Goal: Information Seeking & Learning: Learn about a topic

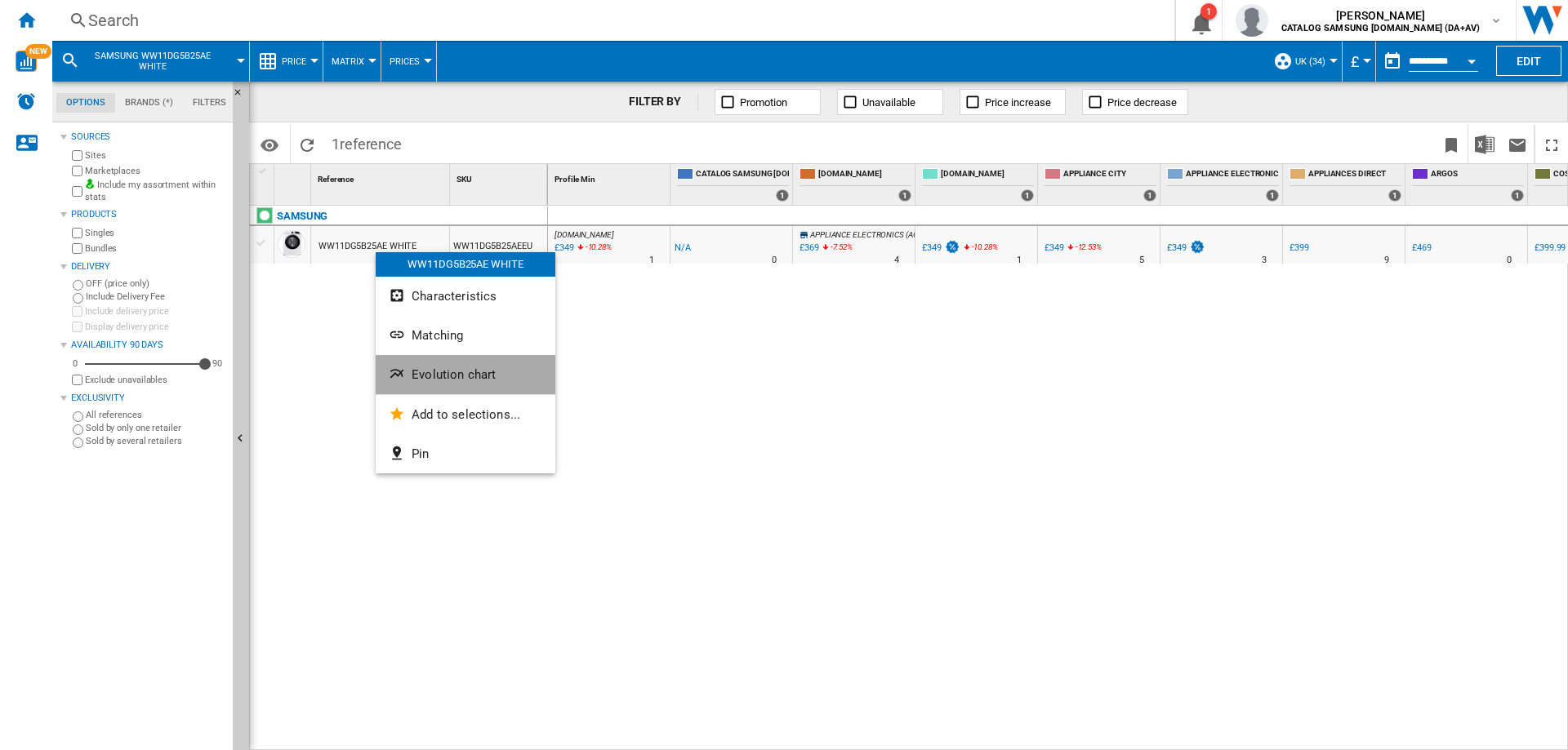
click at [421, 373] on span "Evolution chart" at bounding box center [453, 374] width 84 height 14
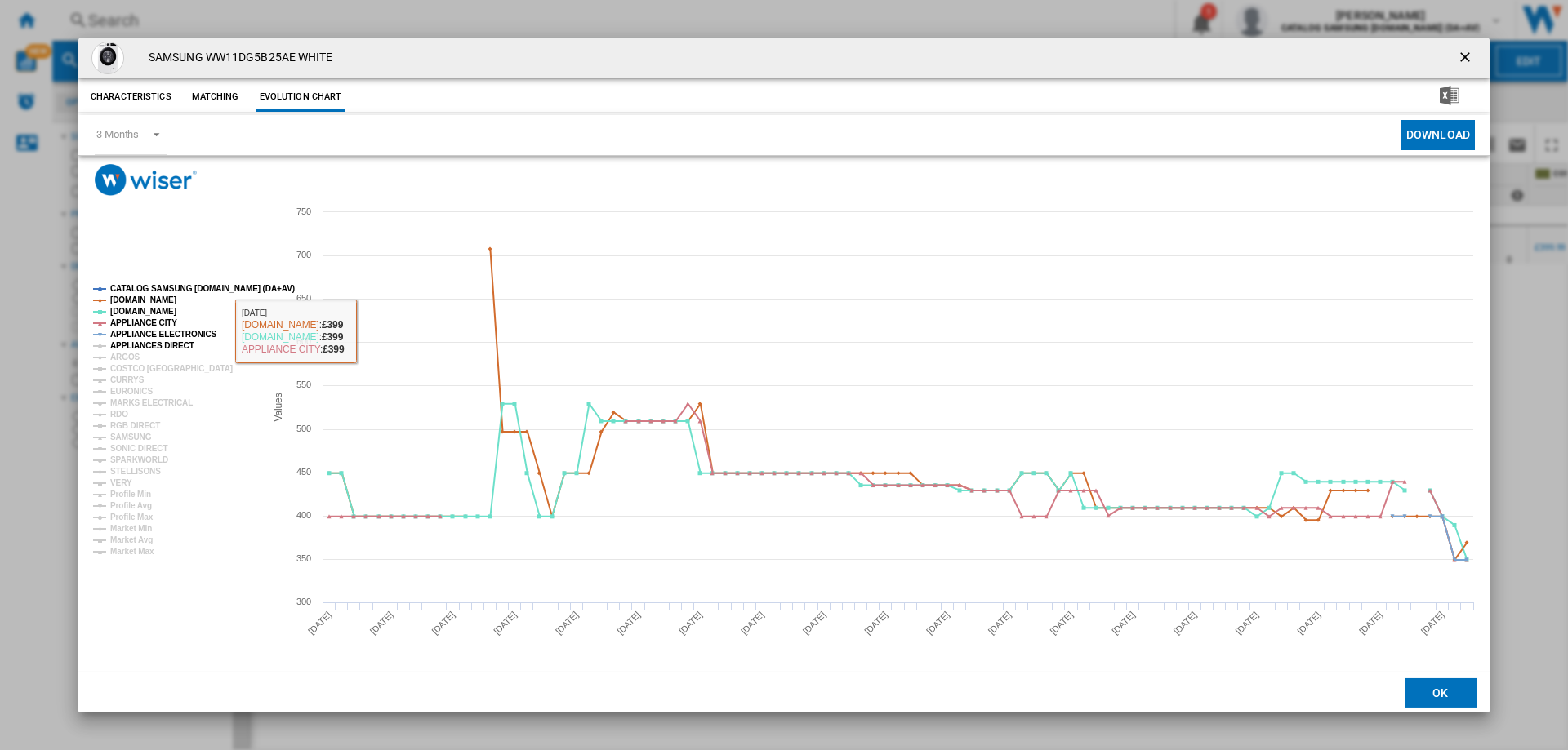
click at [163, 350] on tspan "APPLIANCES DIRECT" at bounding box center [152, 345] width 84 height 9
click at [122, 356] on tspan "ARGOS" at bounding box center [126, 357] width 31 height 9
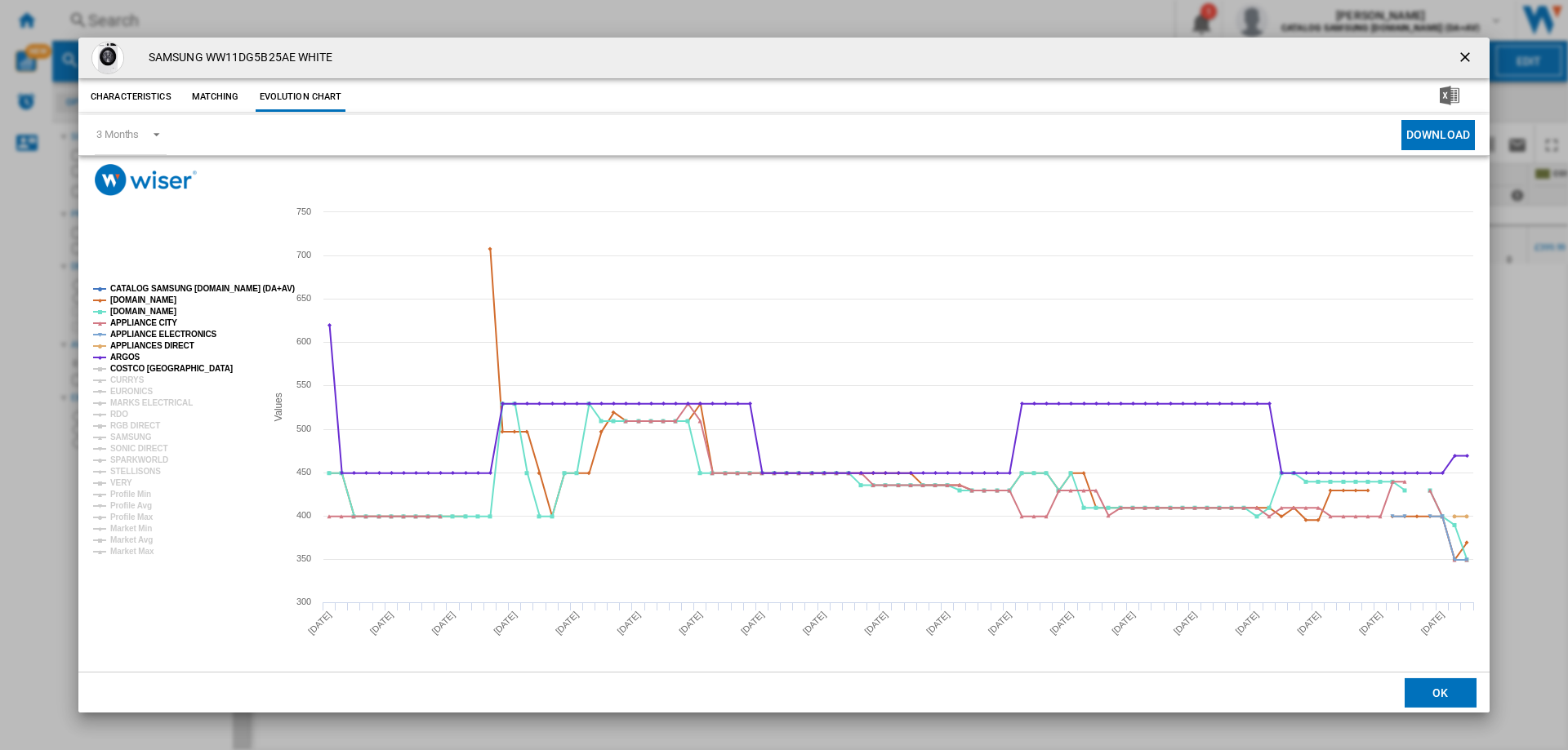
click at [119, 372] on tspan "COSTCO [GEOGRAPHIC_DATA]" at bounding box center [171, 368] width 122 height 9
click at [115, 378] on tspan "CURRYS" at bounding box center [127, 380] width 34 height 9
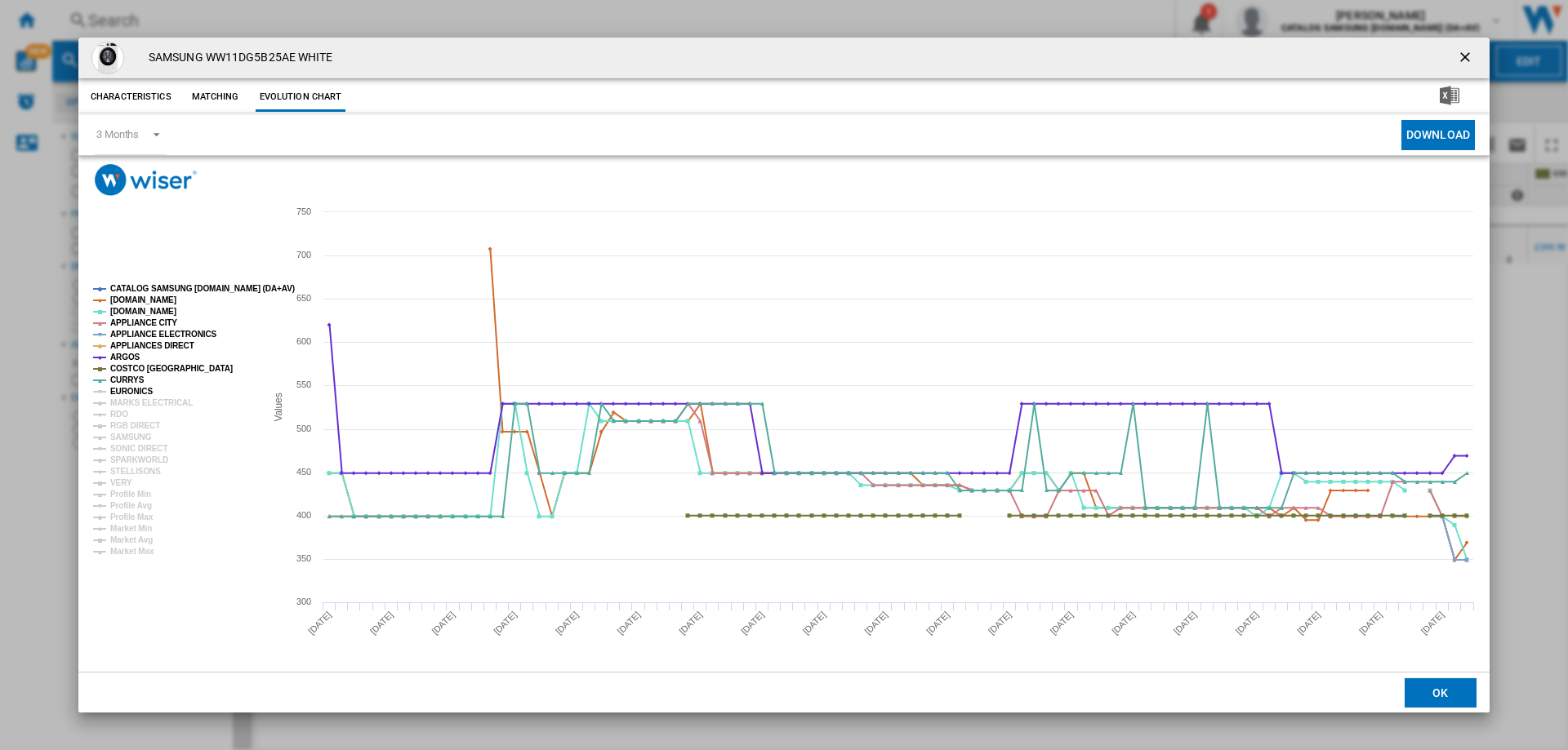
click at [117, 391] on tspan "EURONICS" at bounding box center [132, 391] width 42 height 9
click at [119, 395] on tspan "EURONICS" at bounding box center [132, 391] width 42 height 9
click at [118, 406] on tspan "MARKS ELECTRICAL" at bounding box center [151, 403] width 82 height 9
click at [121, 391] on tspan "EURONICS" at bounding box center [132, 391] width 42 height 9
click at [120, 426] on tspan "RGB DIRECT" at bounding box center [135, 425] width 50 height 9
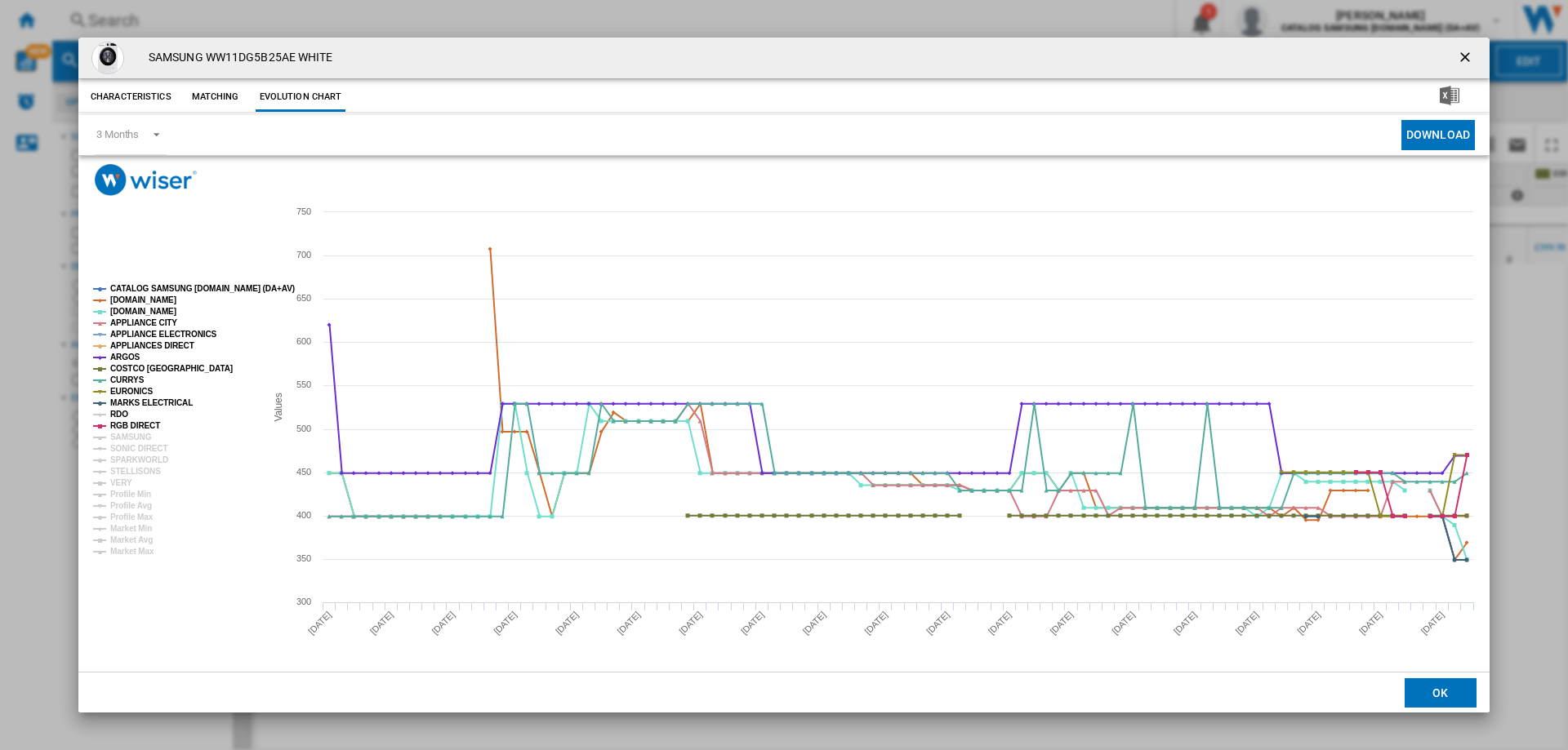
click at [120, 417] on tspan "RDO" at bounding box center [119, 414] width 18 height 9
click at [121, 437] on tspan "SAMSUNG" at bounding box center [131, 437] width 42 height 9
click at [119, 446] on tspan "SONIC DIRECT" at bounding box center [138, 448] width 57 height 9
click at [119, 459] on tspan "SPARKWORLD" at bounding box center [139, 460] width 58 height 9
click at [122, 474] on tspan "STELLISONS" at bounding box center [136, 471] width 51 height 9
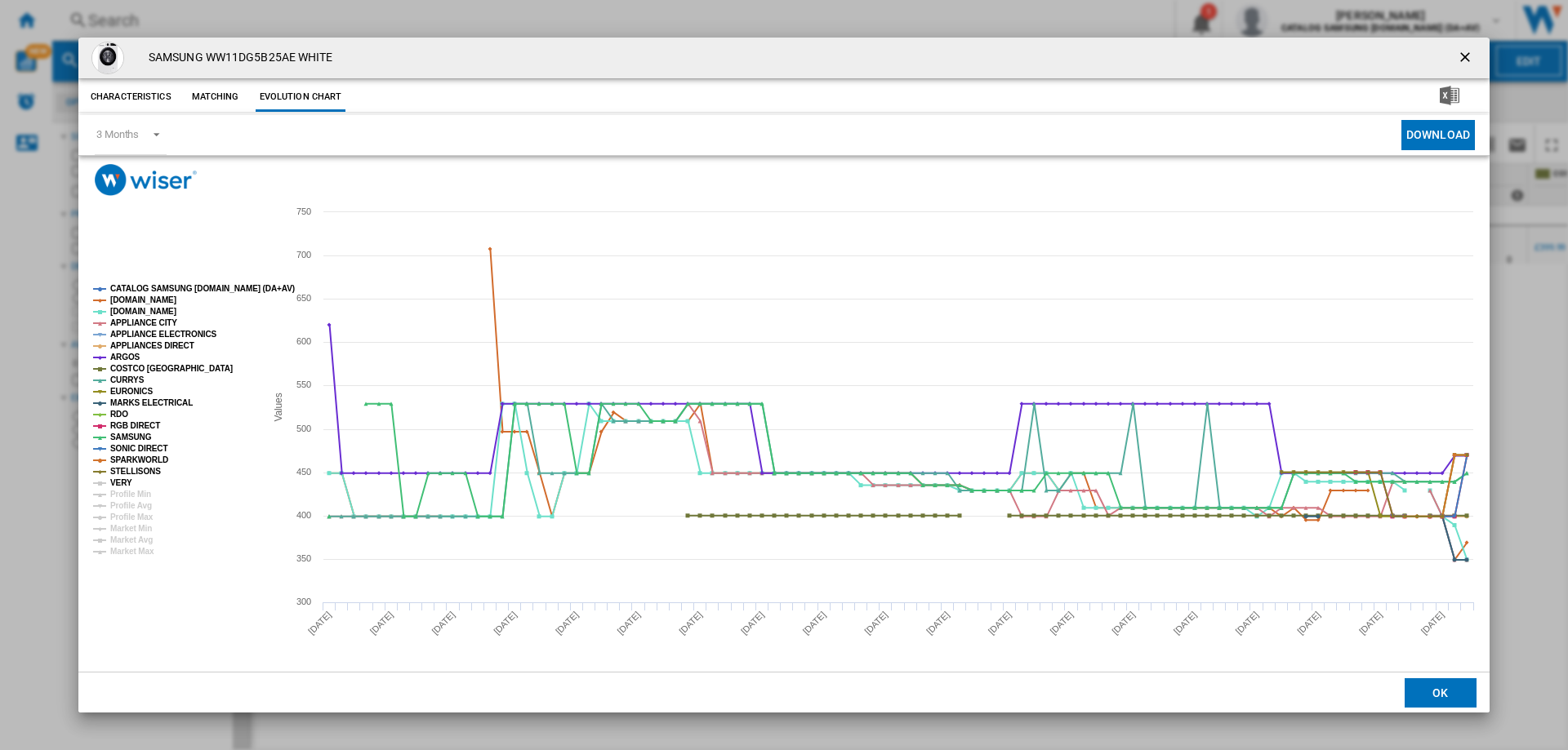
click at [121, 484] on tspan "VERY" at bounding box center [121, 483] width 22 height 9
